Goal: Find specific page/section: Find specific page/section

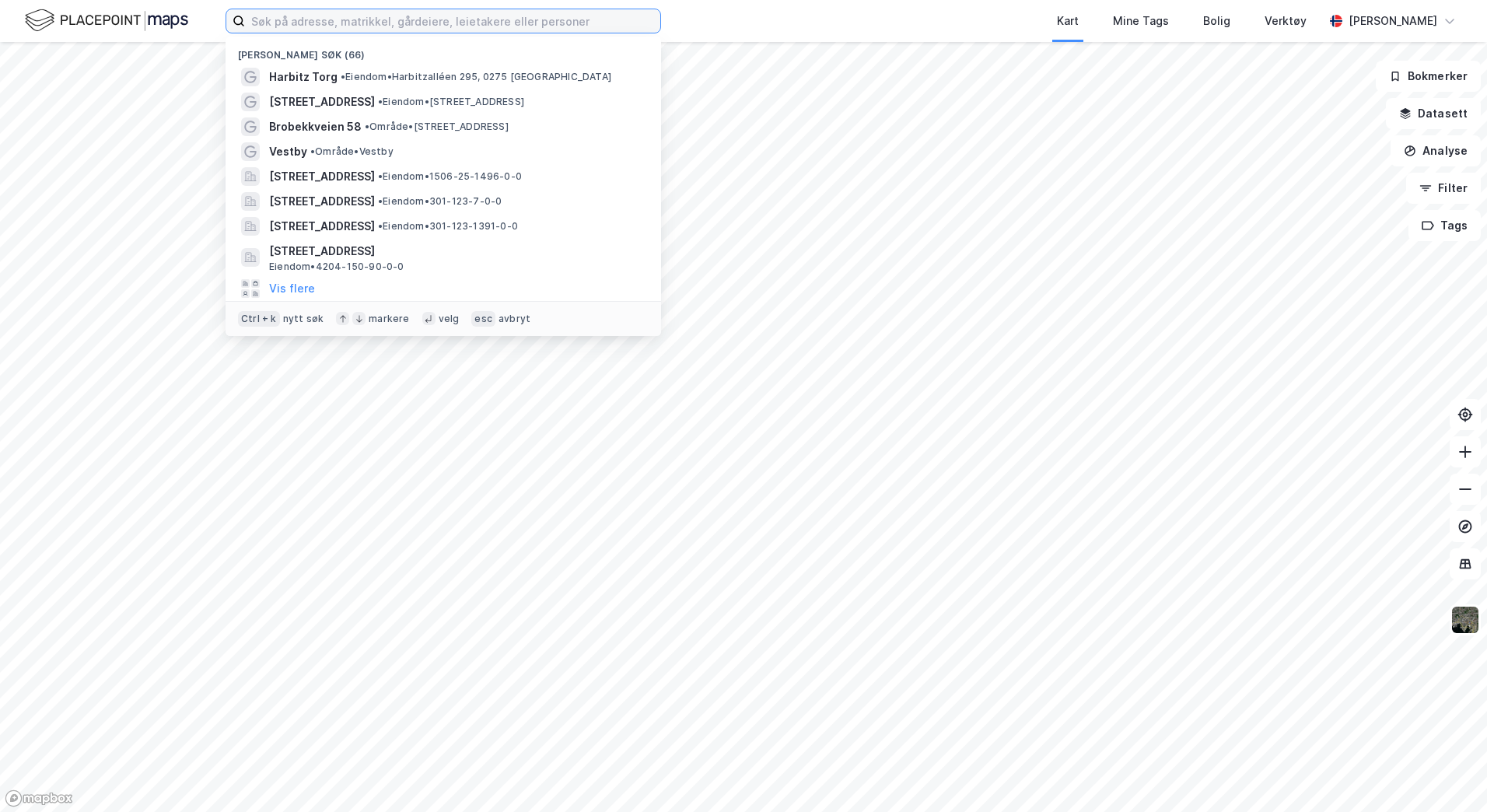
click at [354, 17] on input at bounding box center [453, 21] width 415 height 23
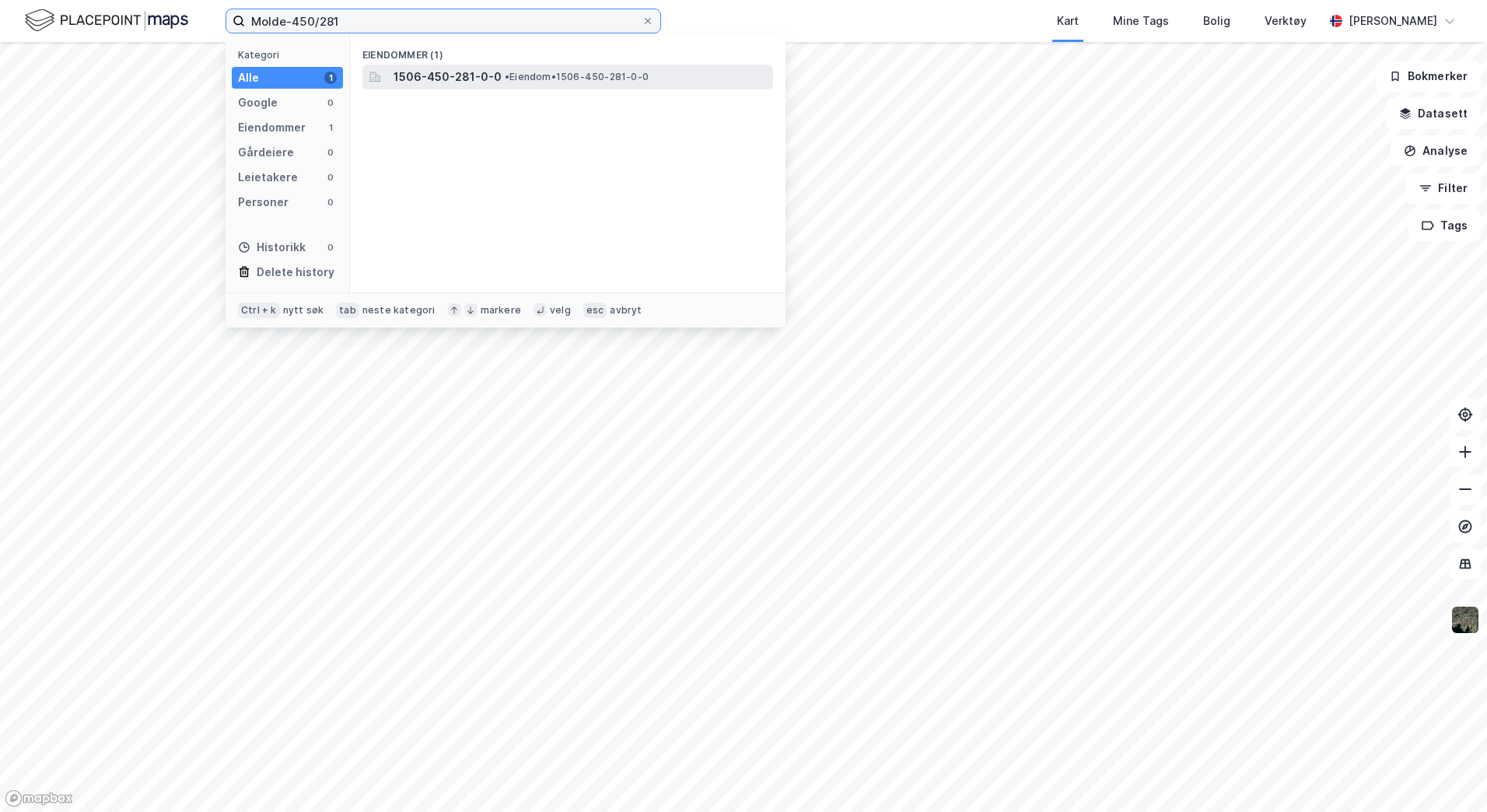
type input "Molde-450/281"
click at [505, 71] on span "•" at bounding box center [507, 77] width 5 height 12
